Goal: Task Accomplishment & Management: Manage account settings

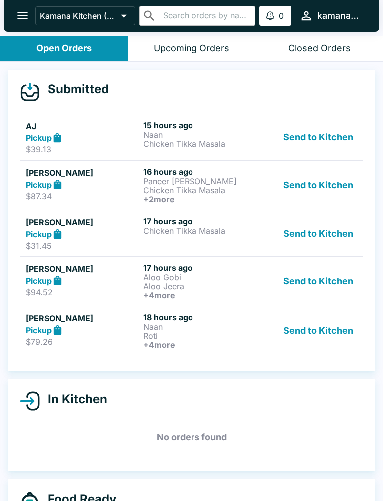
click at [17, 14] on icon "open drawer" at bounding box center [22, 15] width 13 height 13
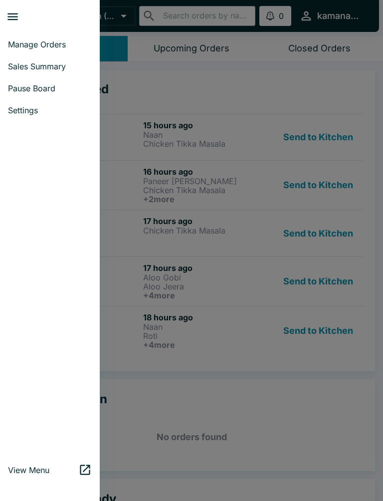
click at [35, 89] on span "Pause Board" at bounding box center [50, 88] width 84 height 10
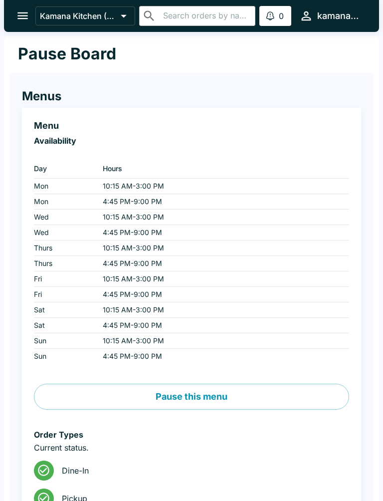
click at [22, 21] on icon "open drawer" at bounding box center [22, 15] width 13 height 13
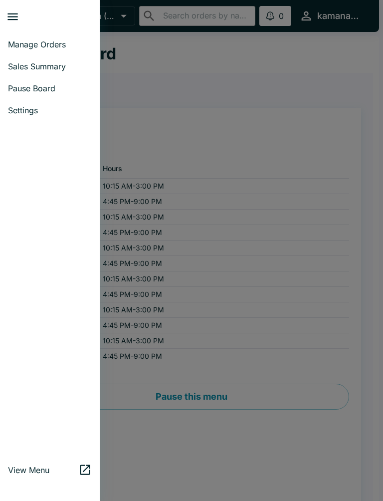
click at [32, 43] on span "Manage Orders" at bounding box center [50, 44] width 84 height 10
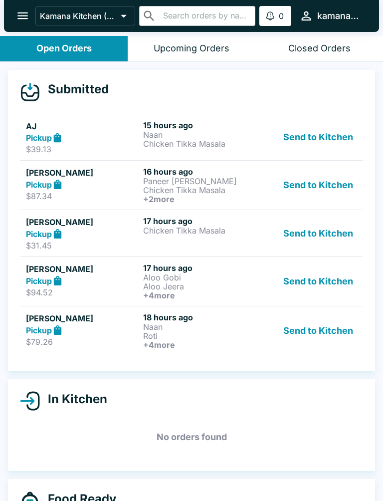
click at [334, 46] on div "Closed Orders" at bounding box center [320, 48] width 62 height 11
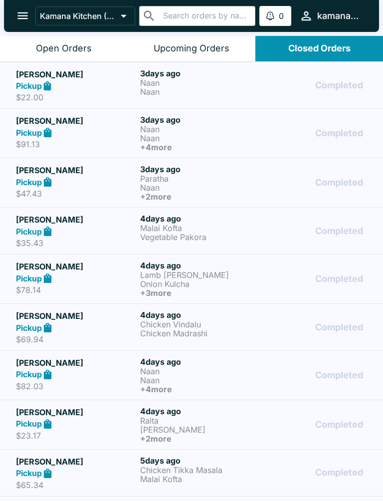
click at [77, 38] on button "Open Orders" at bounding box center [64, 48] width 128 height 25
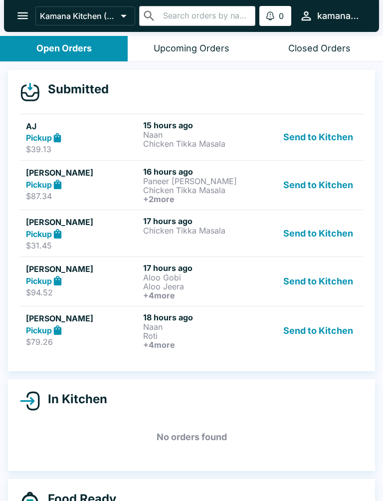
click at [27, 136] on strong "Pickup" at bounding box center [39, 138] width 26 height 10
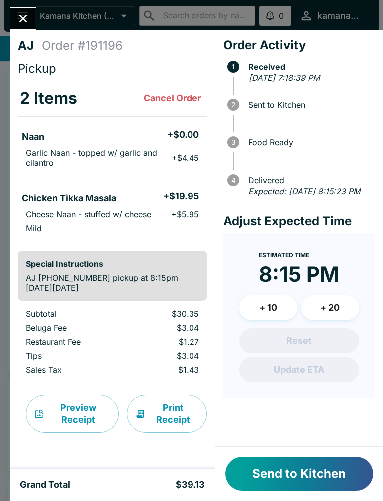
click at [162, 96] on button "Cancel Order" at bounding box center [172, 98] width 65 height 20
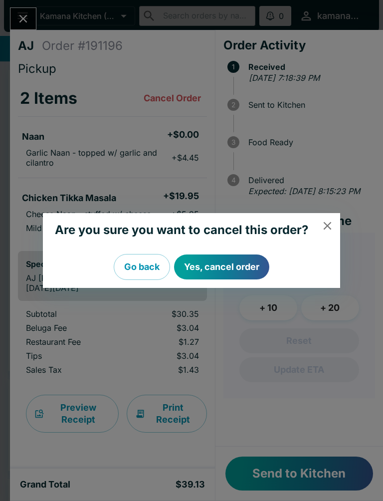
click at [333, 223] on icon "close" at bounding box center [327, 225] width 13 height 13
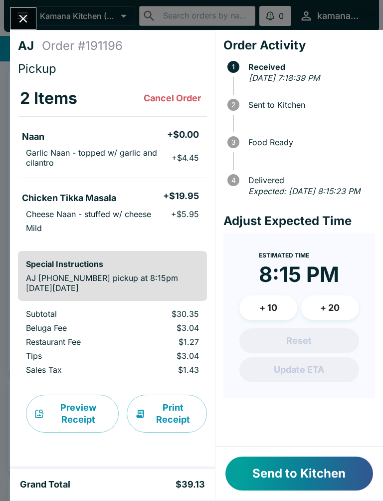
click at [173, 88] on button "Cancel Order" at bounding box center [172, 98] width 65 height 20
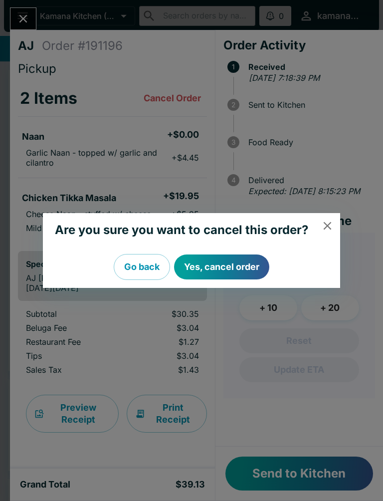
click at [234, 260] on button "Yes, cancel order" at bounding box center [221, 267] width 95 height 25
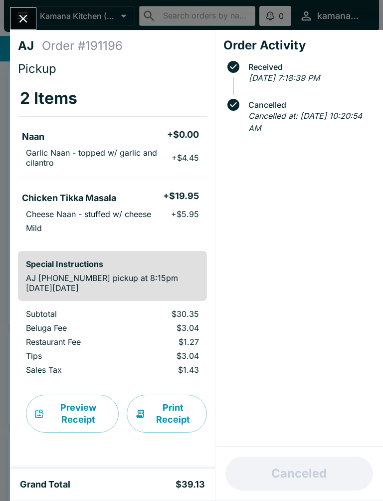
click at [31, 18] on button "Close" at bounding box center [22, 18] width 25 height 21
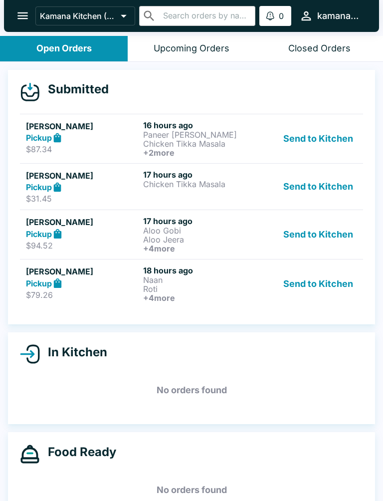
click at [33, 139] on strong "Pickup" at bounding box center [39, 138] width 26 height 10
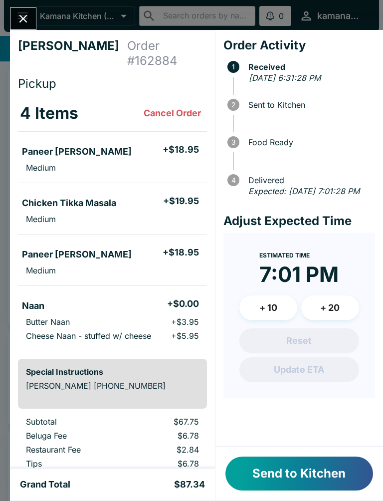
click at [170, 103] on button "Cancel Order" at bounding box center [172, 113] width 65 height 20
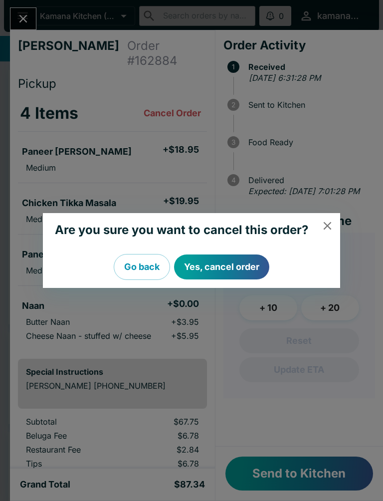
click at [231, 258] on button "Yes, cancel order" at bounding box center [221, 267] width 95 height 25
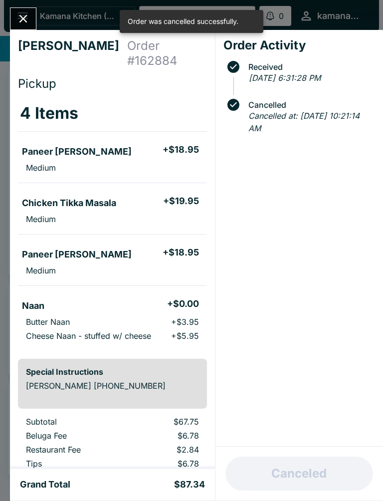
click at [26, 17] on icon "Close" at bounding box center [23, 19] width 8 height 8
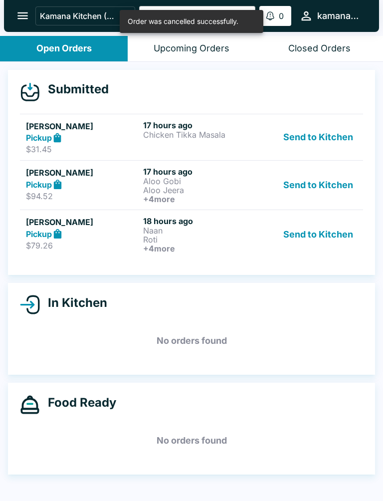
click at [33, 135] on strong "Pickup" at bounding box center [39, 138] width 26 height 10
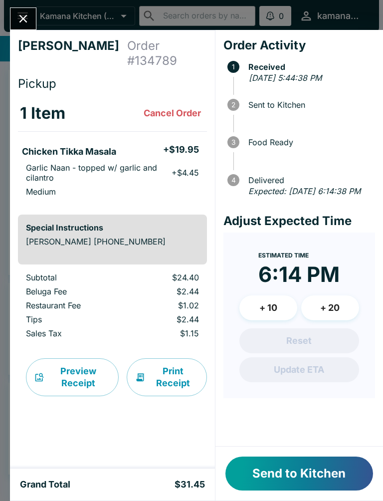
click at [180, 103] on button "Cancel Order" at bounding box center [172, 113] width 65 height 20
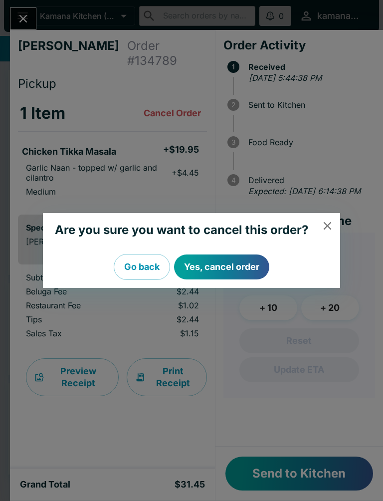
click at [233, 266] on button "Yes, cancel order" at bounding box center [221, 267] width 95 height 25
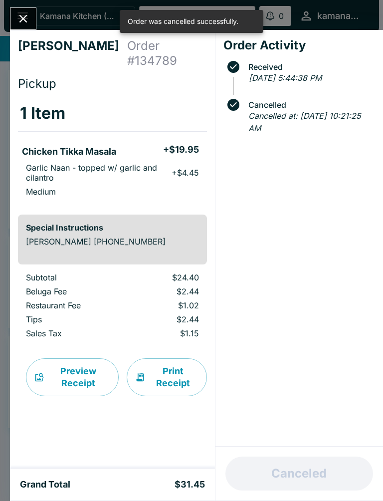
click at [22, 18] on icon "Close" at bounding box center [23, 19] width 8 height 8
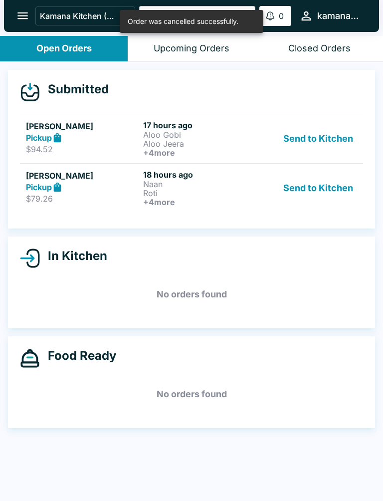
click at [32, 137] on strong "Pickup" at bounding box center [39, 138] width 26 height 10
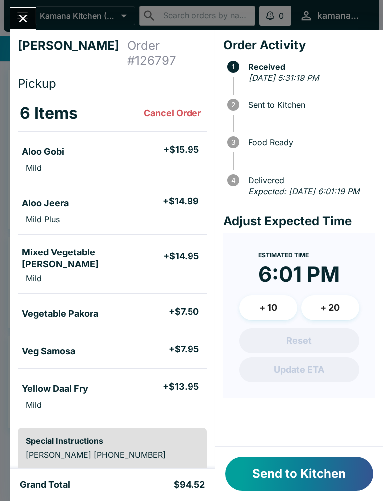
click at [168, 103] on button "Cancel Order" at bounding box center [172, 113] width 65 height 20
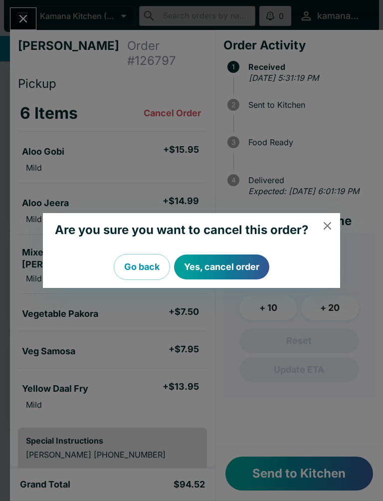
click at [221, 266] on button "Yes, cancel order" at bounding box center [221, 267] width 95 height 25
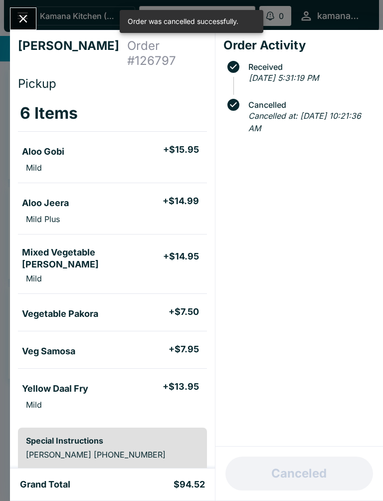
click at [24, 19] on icon "Close" at bounding box center [23, 19] width 8 height 8
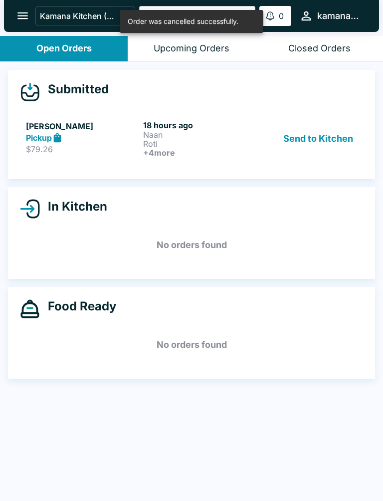
click at [31, 138] on strong "Pickup" at bounding box center [39, 138] width 26 height 10
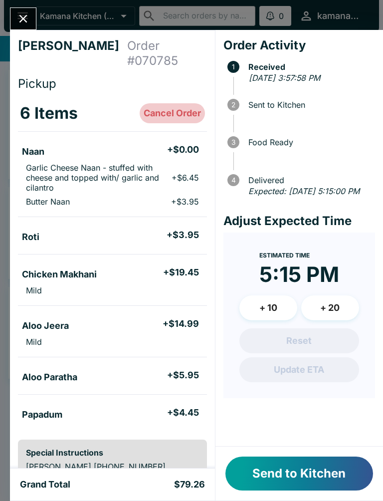
click at [171, 105] on button "Cancel Order" at bounding box center [172, 113] width 65 height 20
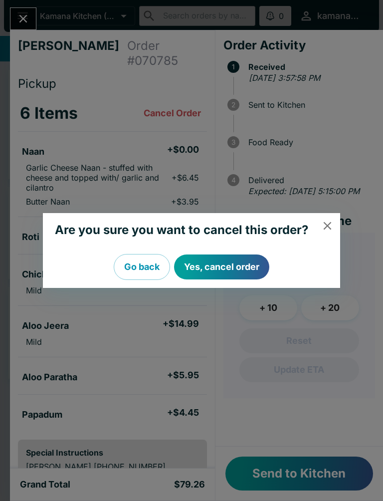
click at [229, 265] on button "Yes, cancel order" at bounding box center [221, 267] width 95 height 25
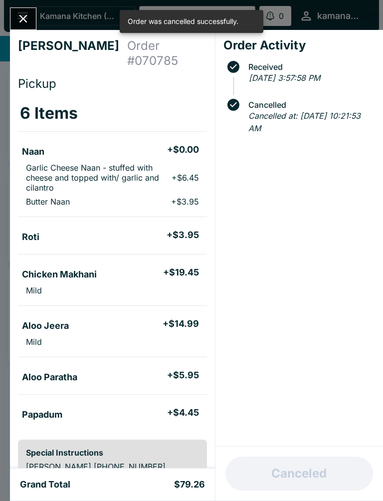
click at [20, 16] on icon "Close" at bounding box center [23, 19] width 8 height 8
